Goal: Navigation & Orientation: Find specific page/section

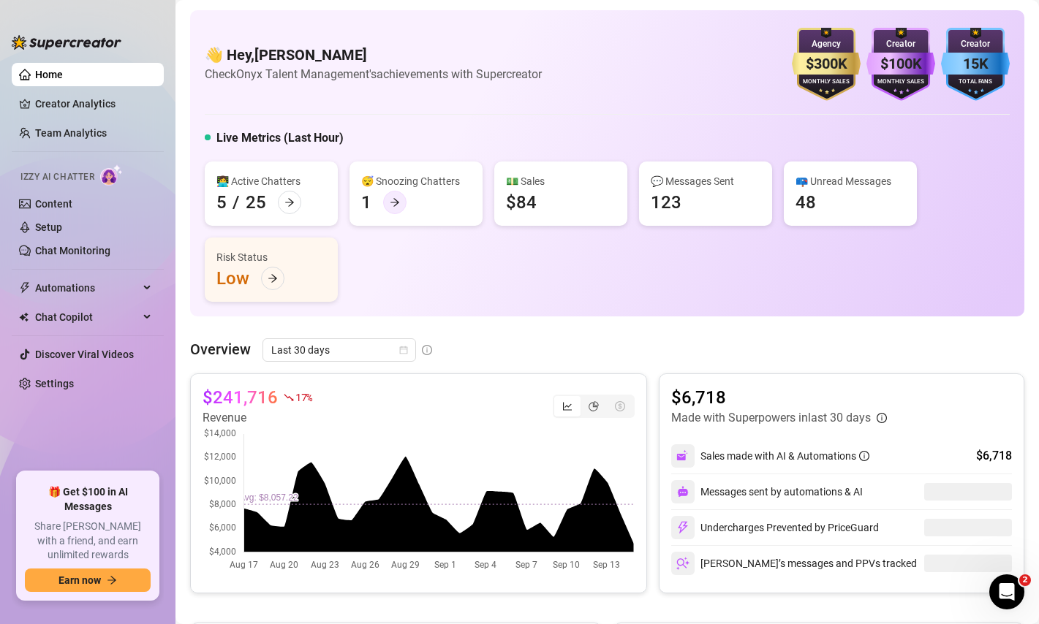
click at [396, 201] on icon "arrow-right" at bounding box center [394, 202] width 9 height 8
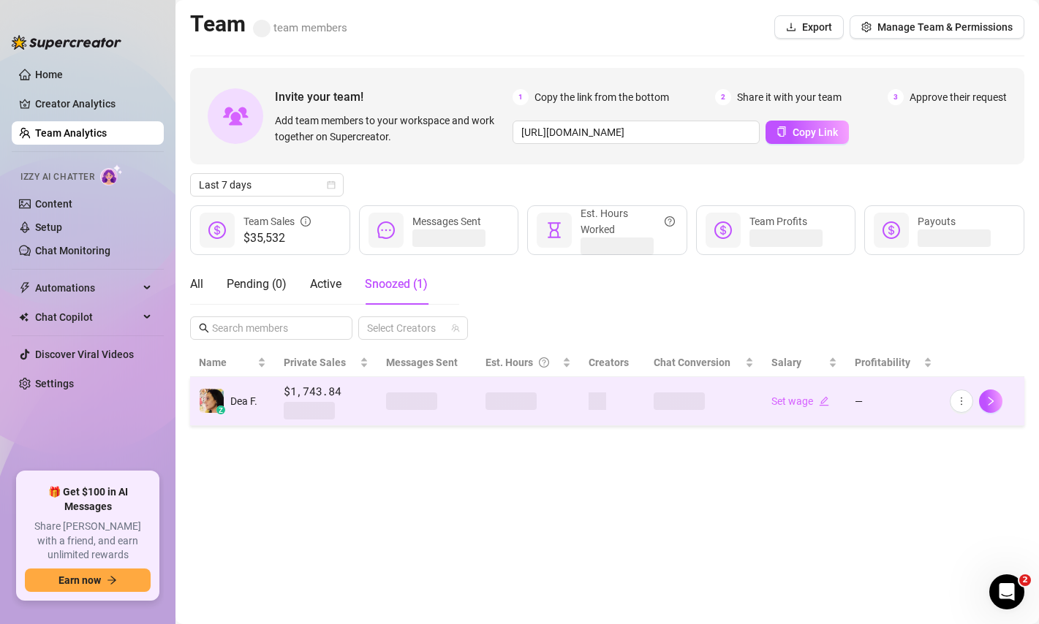
click at [252, 420] on td "z Dea F." at bounding box center [232, 401] width 85 height 49
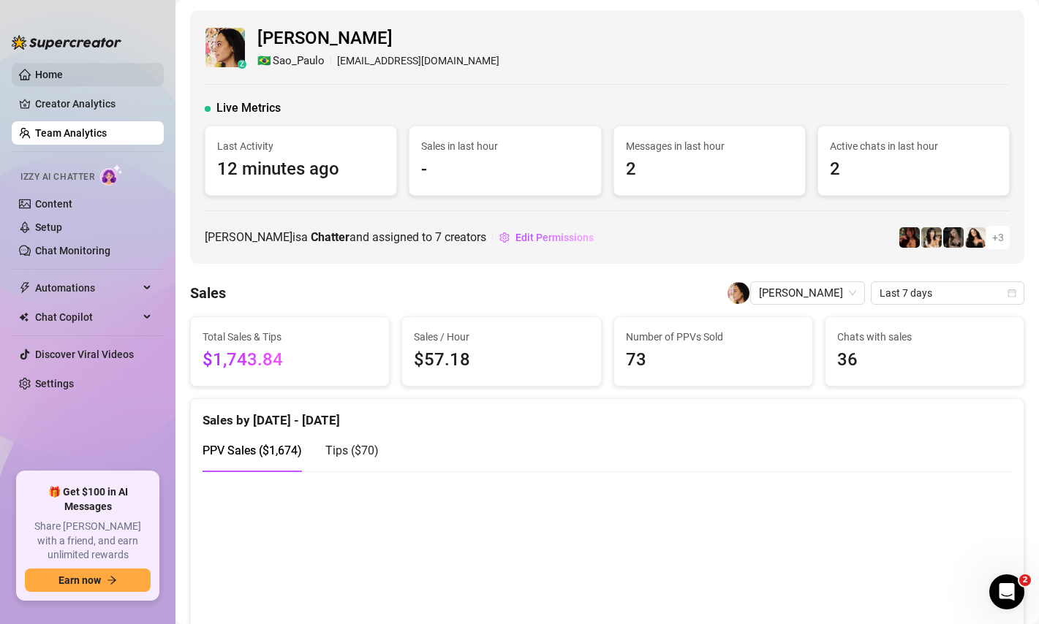
click at [35, 69] on link "Home" at bounding box center [49, 75] width 28 height 12
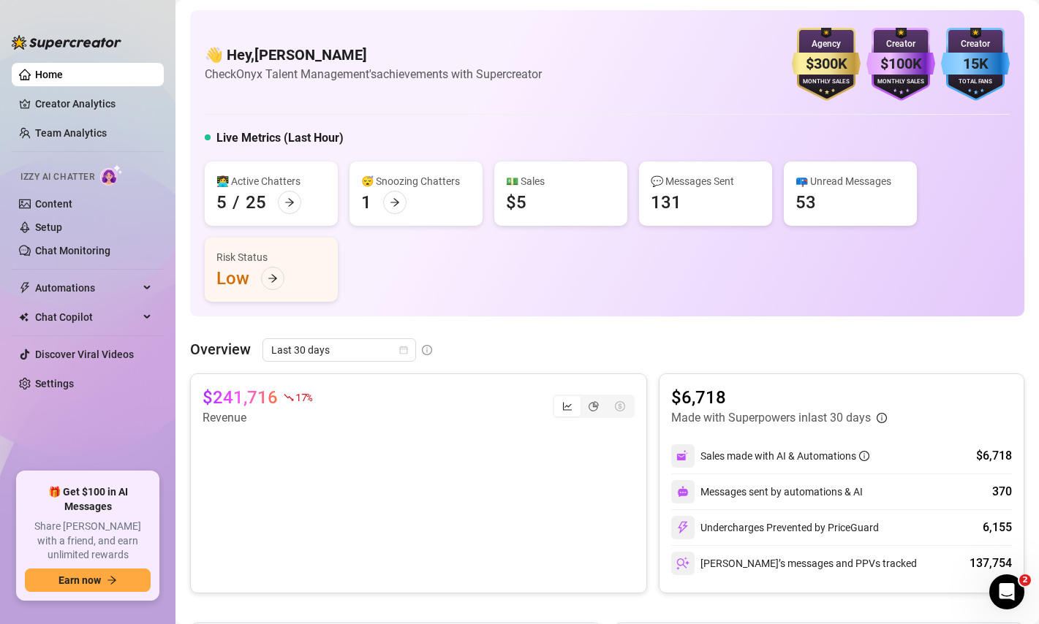
click at [652, 377] on div "$241,716 17 % Revenue $6,718 Made with Superpowers in last 30 days Sales made w…" at bounding box center [607, 484] width 834 height 220
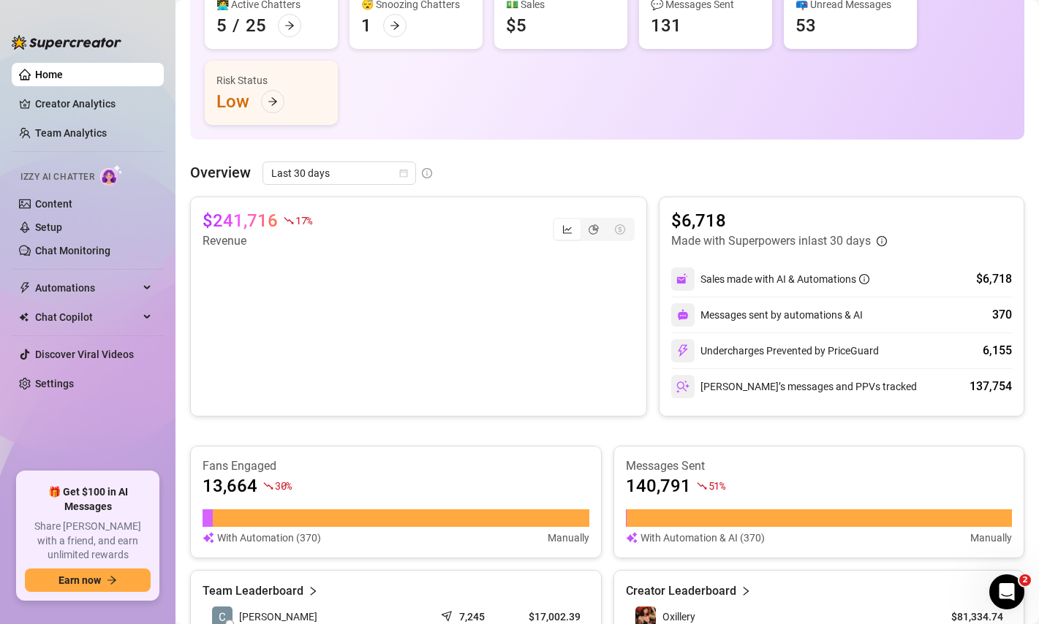
scroll to position [204, 0]
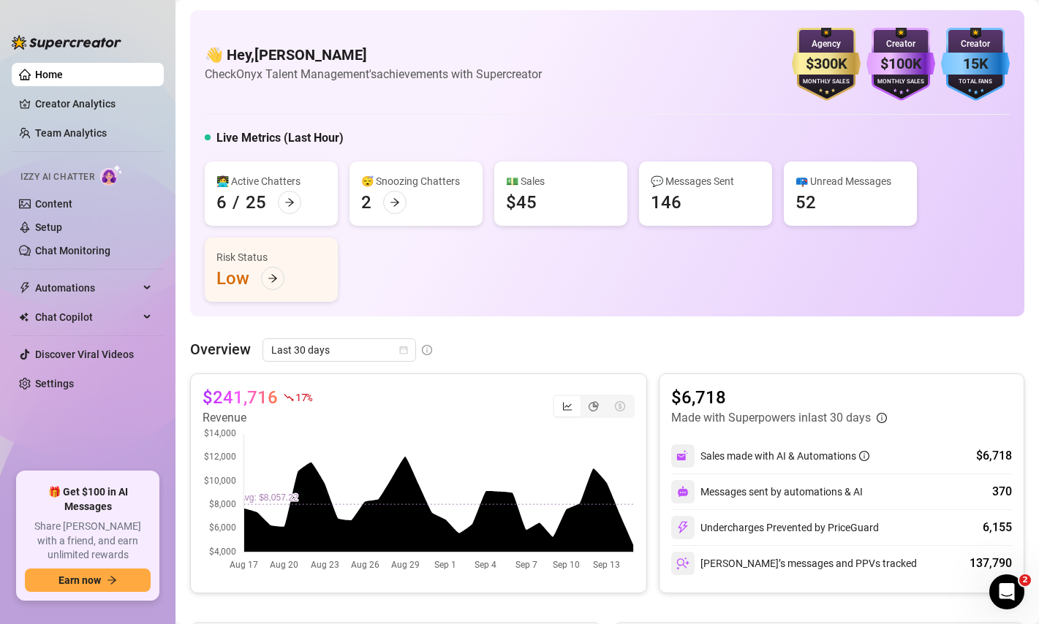
click at [654, 377] on div "$241,716 17 % Revenue $6,718 Made with Superpowers in last 30 days Sales made w…" at bounding box center [607, 484] width 834 height 220
click at [652, 377] on div "$241,716 17 % Revenue $6,718 Made with Superpowers in last 30 days Sales made w…" at bounding box center [607, 484] width 834 height 220
click at [649, 361] on div "Overview Last 30 days" at bounding box center [607, 350] width 834 height 23
